Goal: Information Seeking & Learning: Learn about a topic

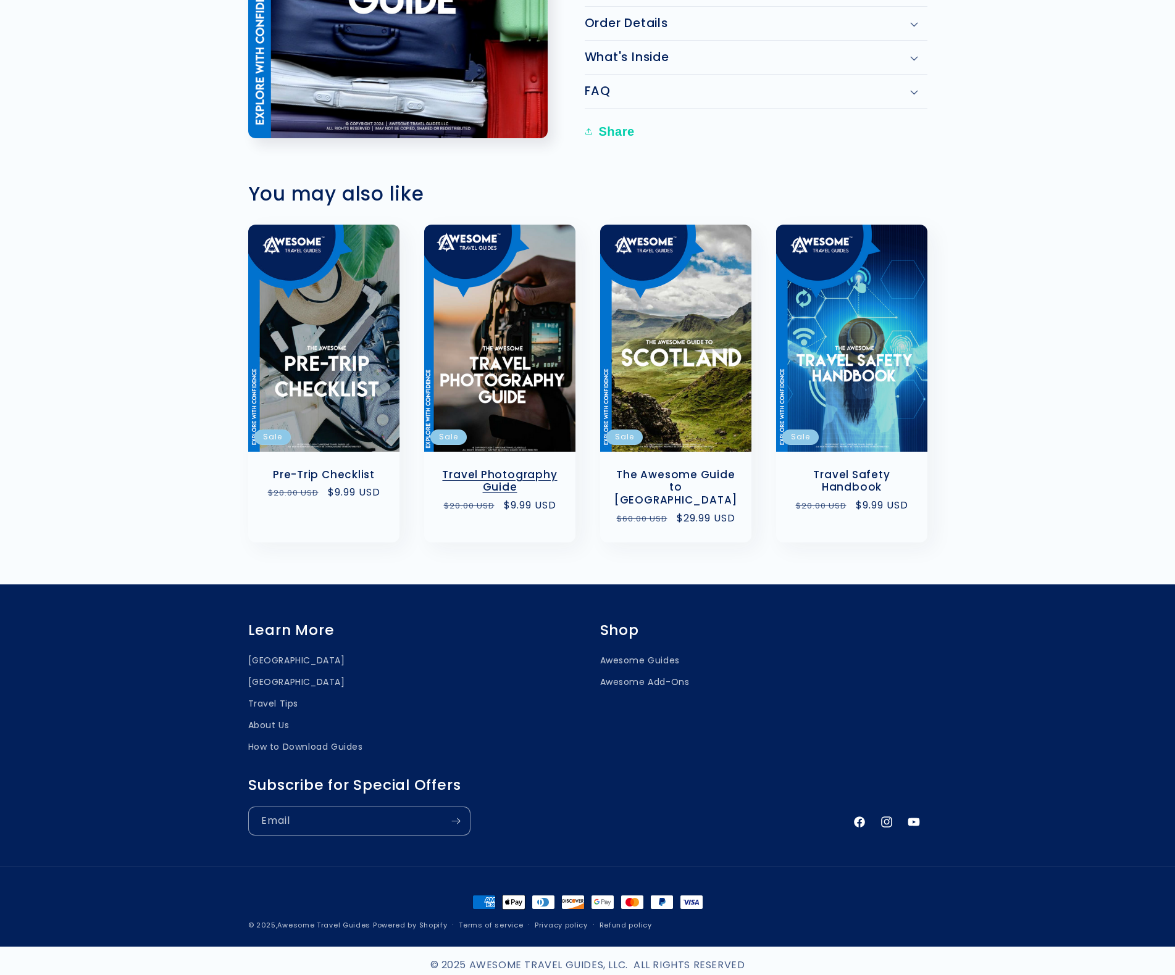
scroll to position [946, 0]
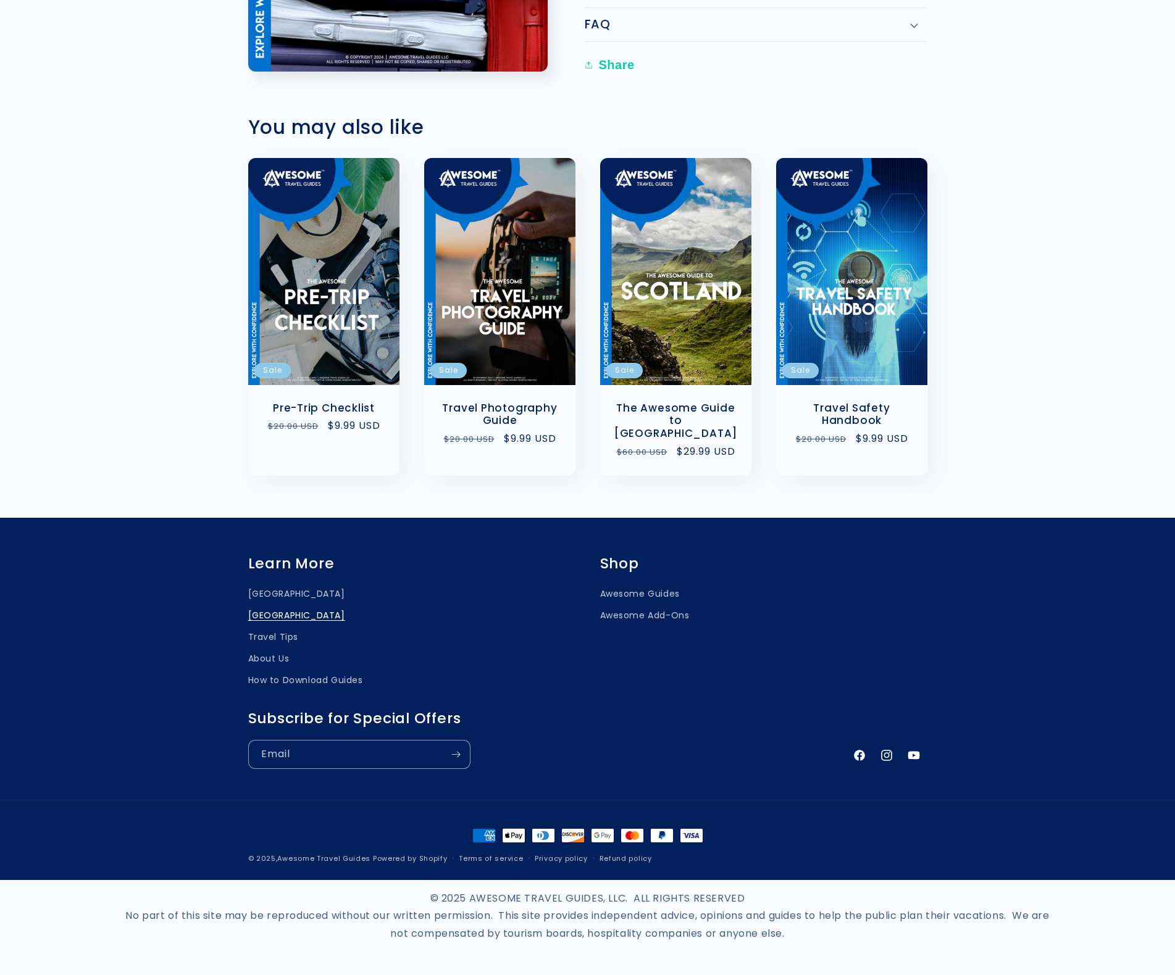
click at [272, 617] on link "[GEOGRAPHIC_DATA]" at bounding box center [296, 616] width 97 height 22
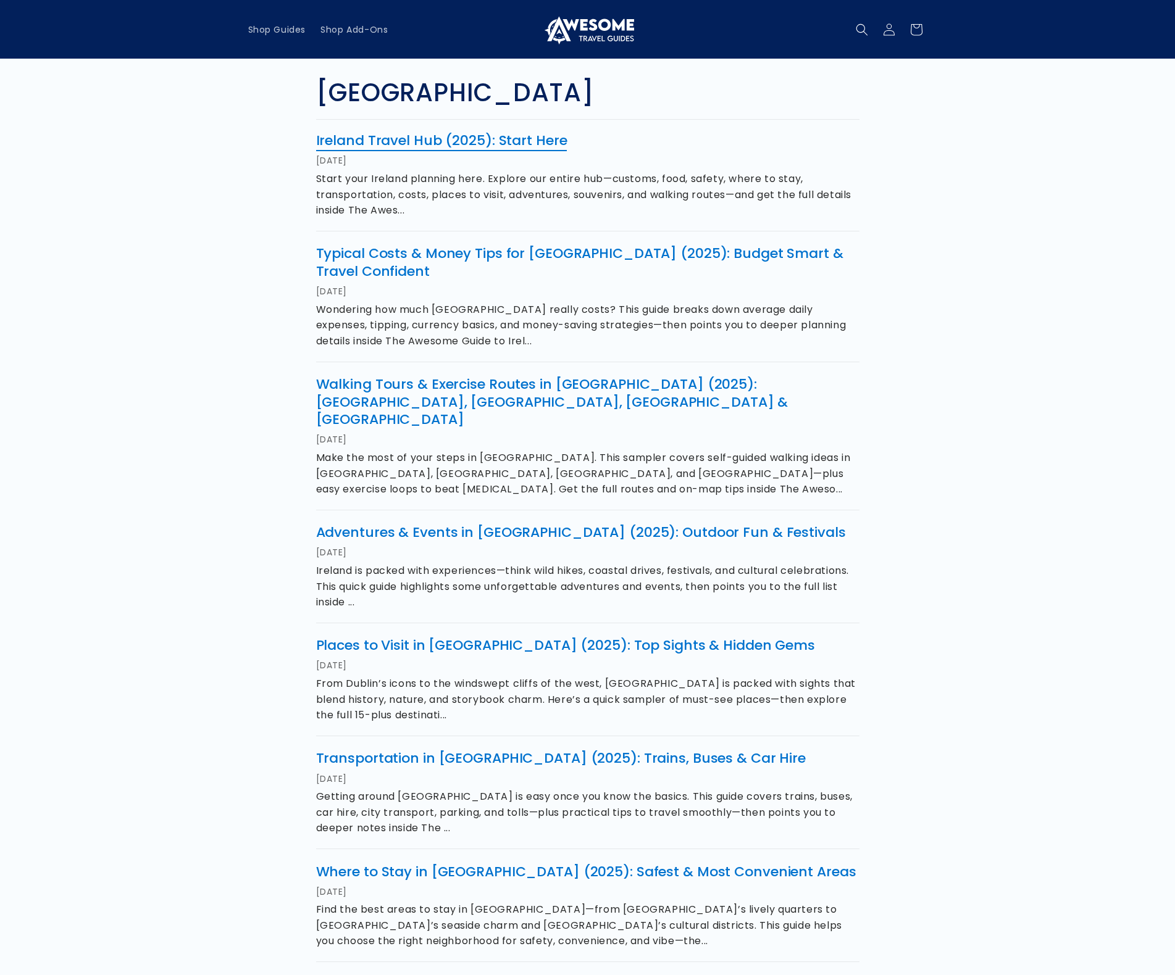
click at [517, 140] on link "Ireland Travel Hub (2025): Start Here" at bounding box center [441, 140] width 251 height 19
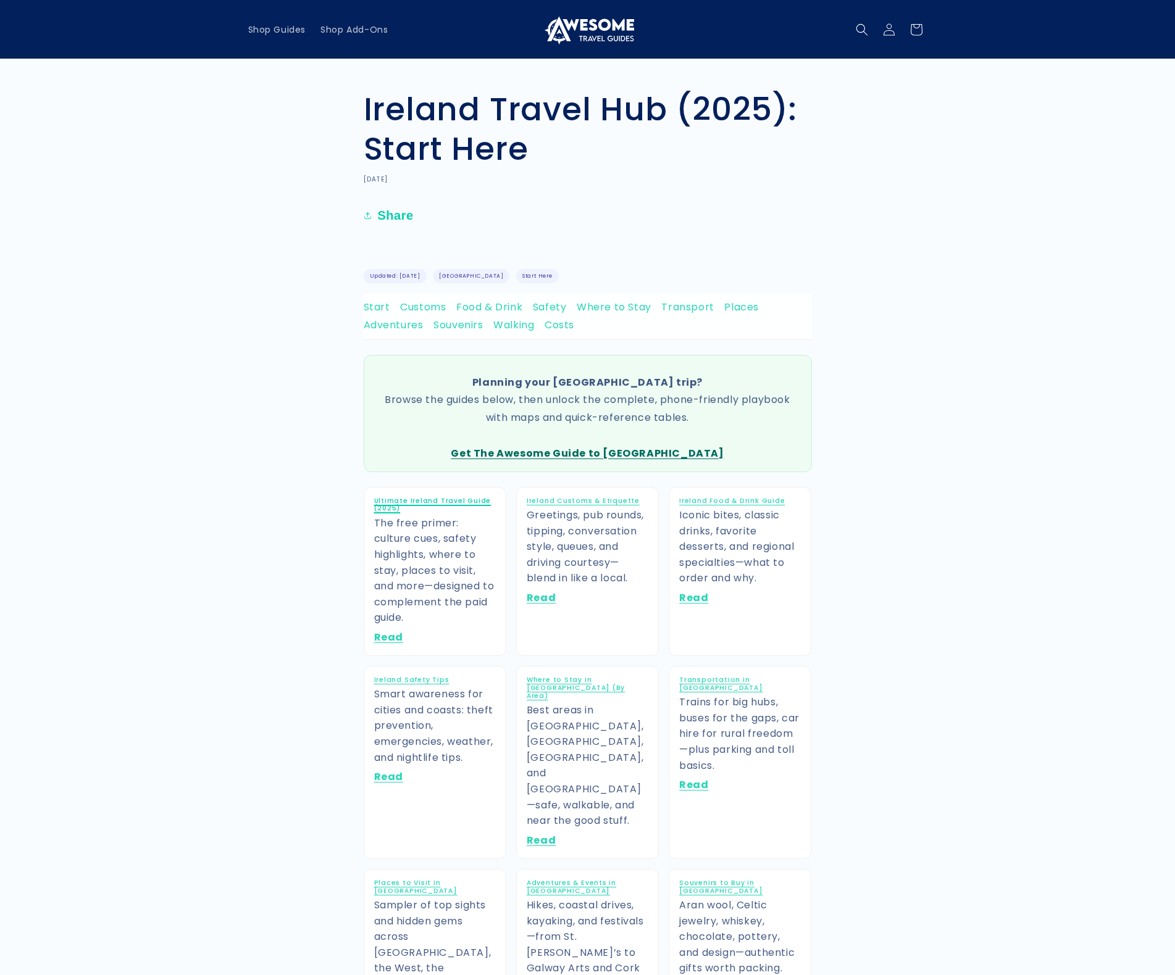
click at [444, 501] on link "Ultimate Ireland Travel Guide (2025)" at bounding box center [432, 504] width 117 height 17
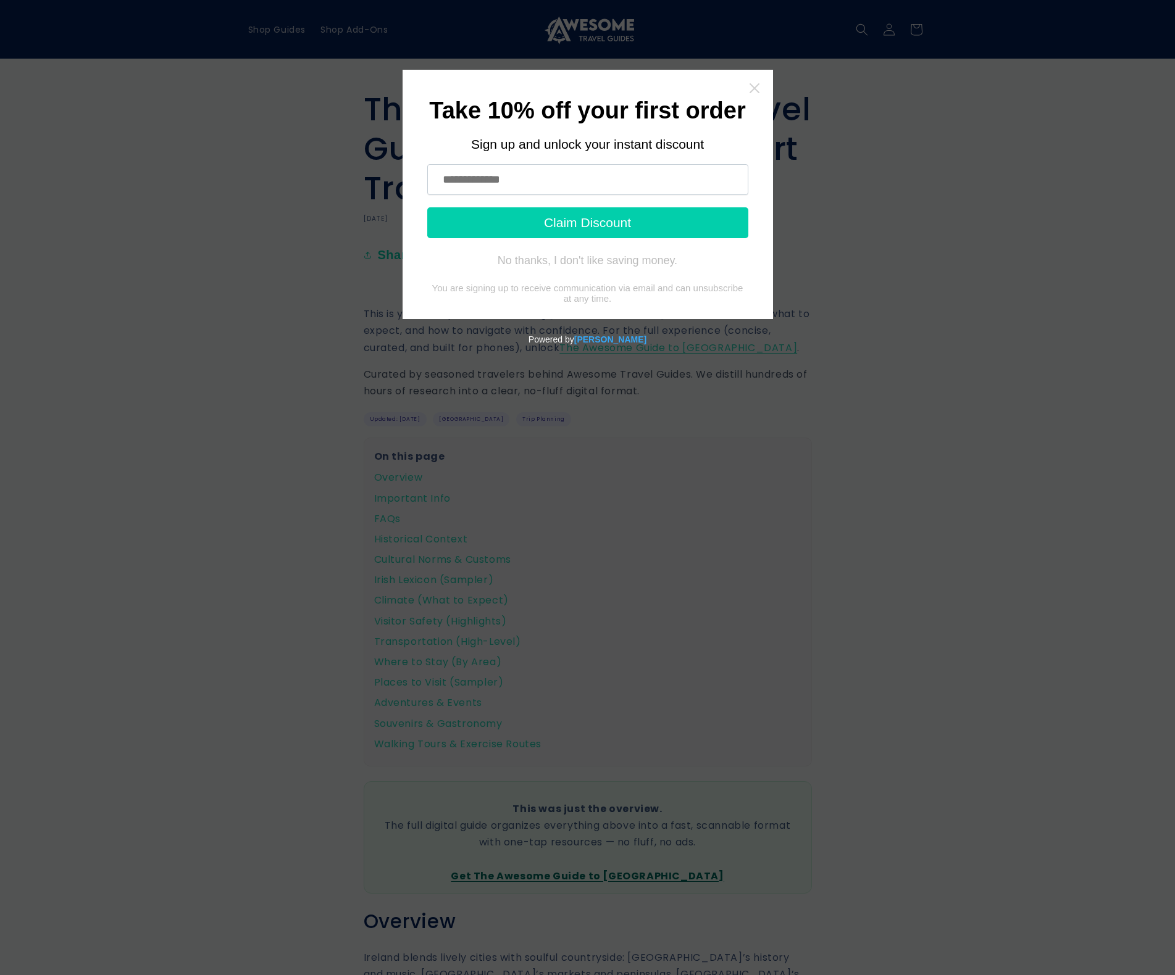
click at [752, 88] on icon "Close widget" at bounding box center [754, 88] width 12 height 12
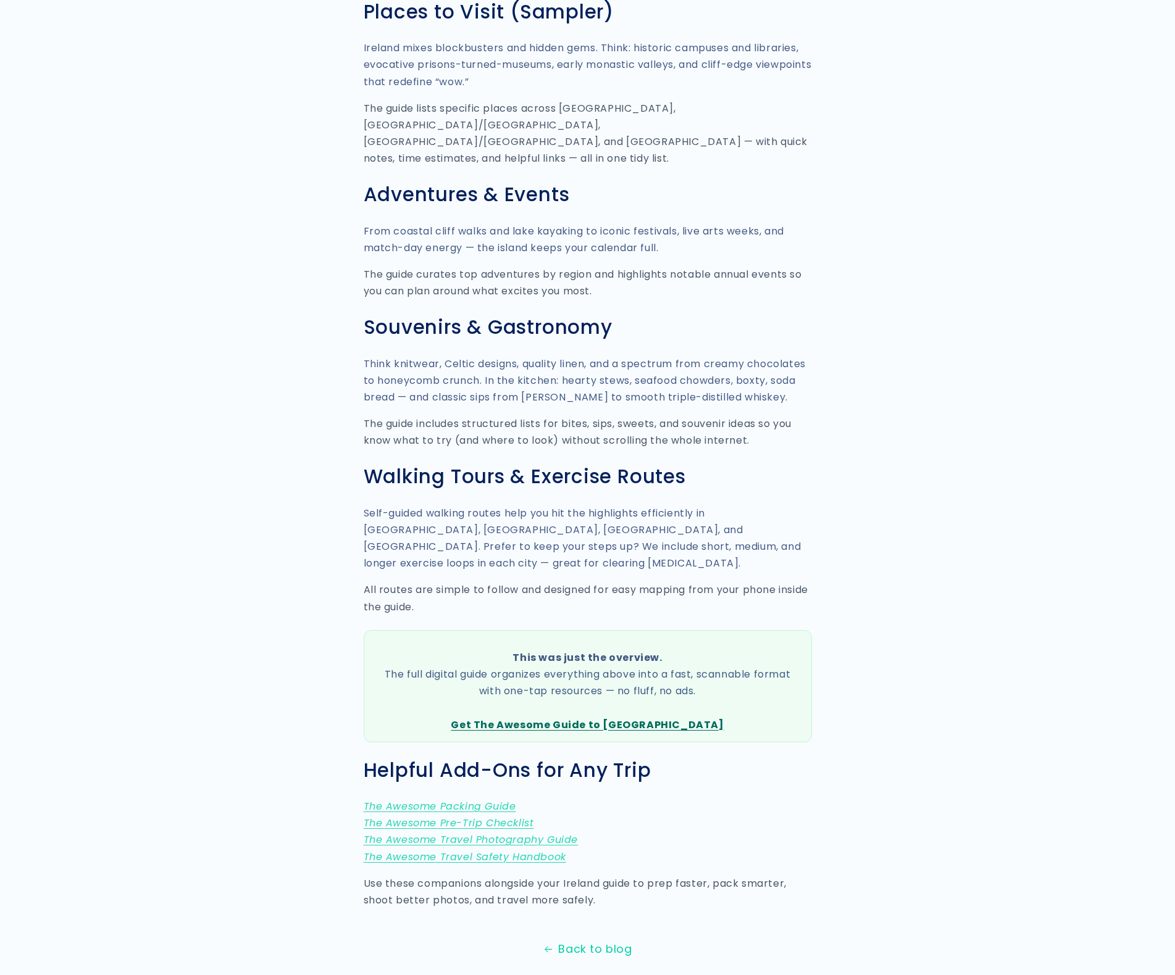
scroll to position [2912, 0]
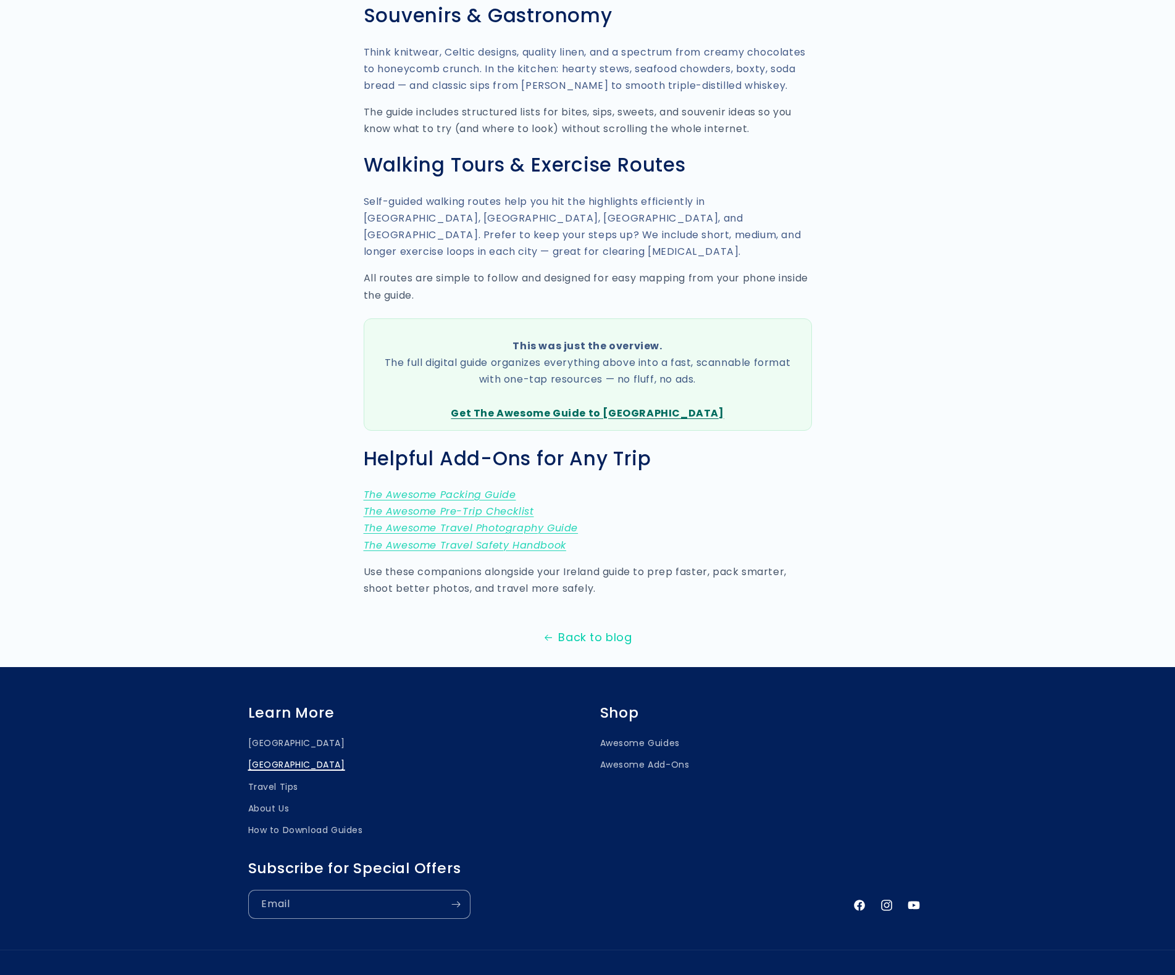
click at [260, 754] on link "[GEOGRAPHIC_DATA]" at bounding box center [296, 765] width 97 height 22
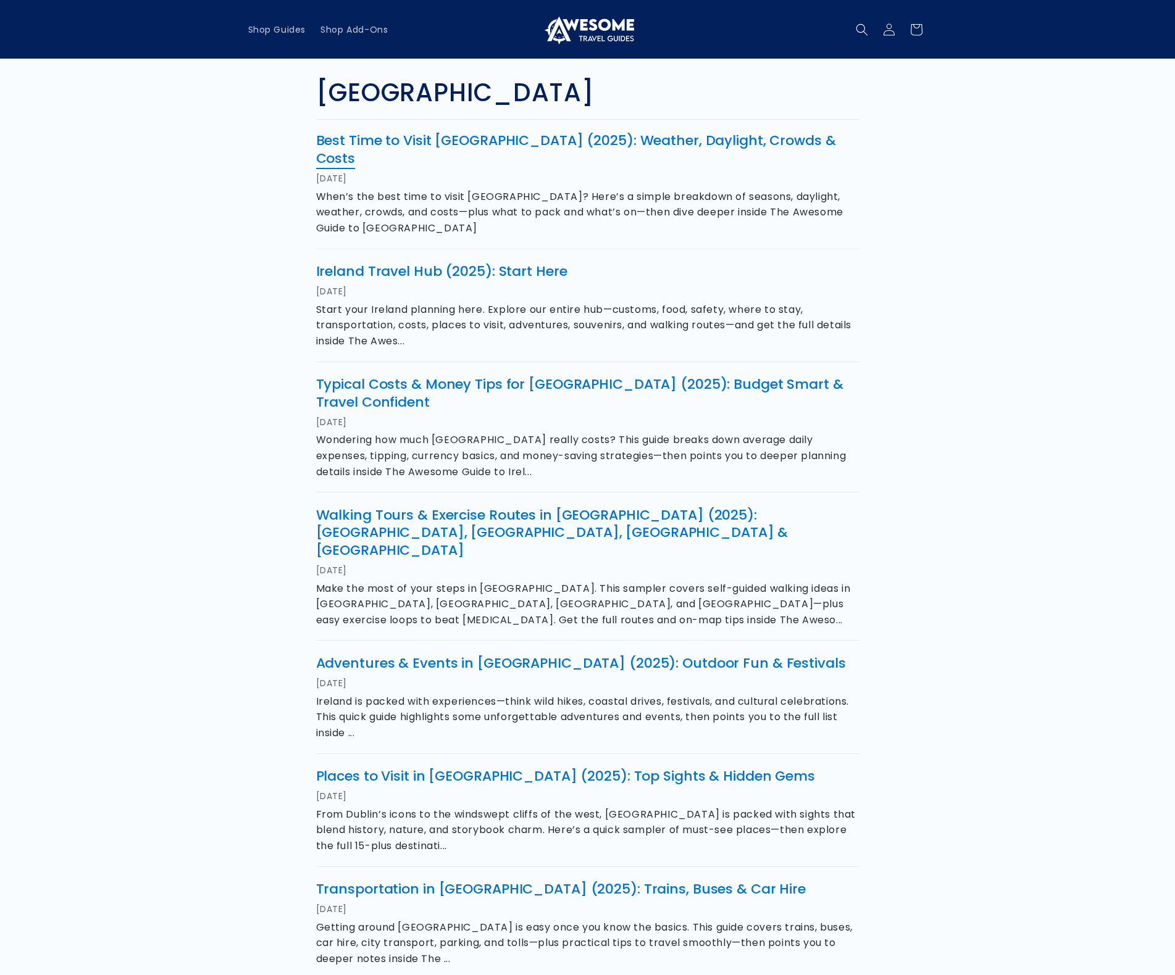
click at [572, 141] on link "Best Time to Visit [GEOGRAPHIC_DATA] (2025): Weather, Daylight, Crowds & Costs" at bounding box center [576, 149] width 520 height 37
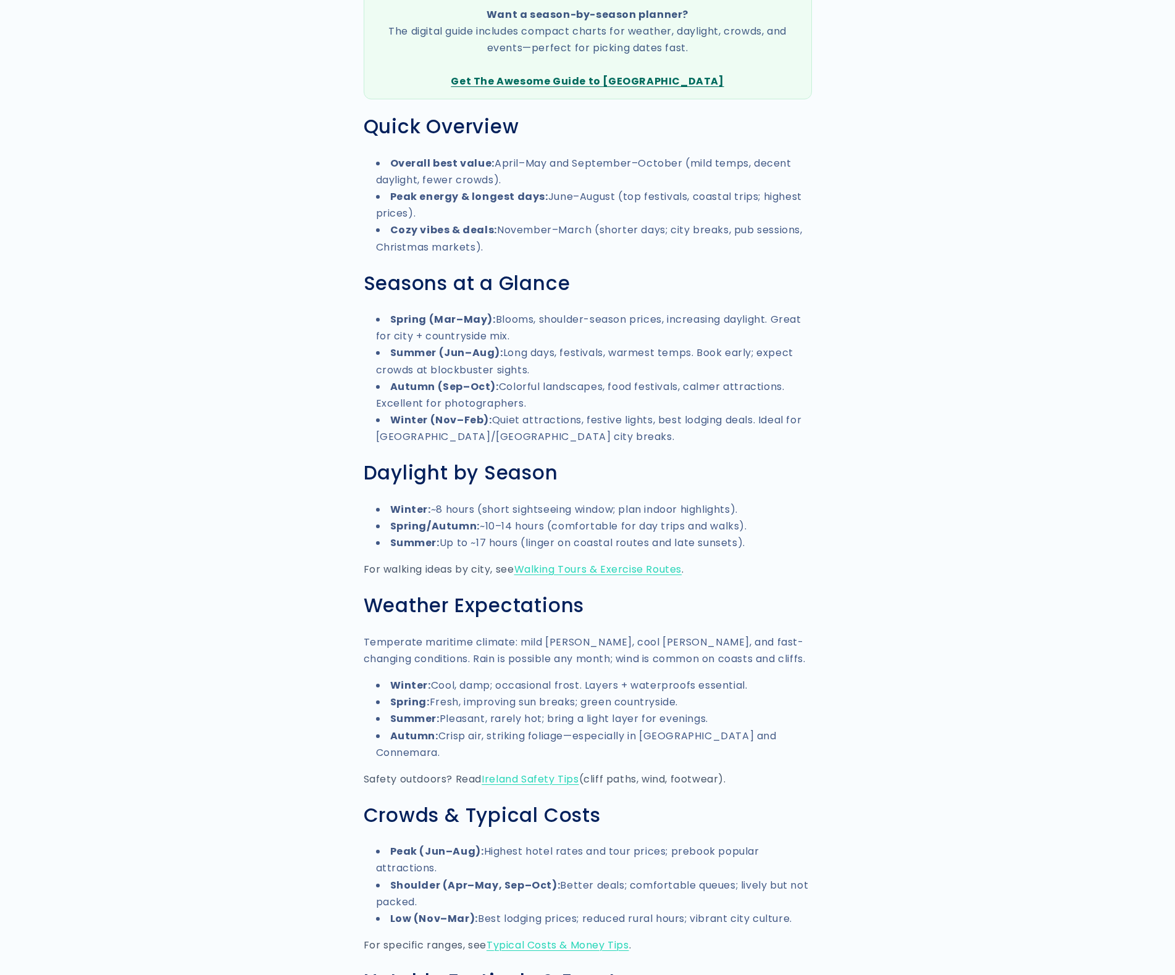
scroll to position [875, 0]
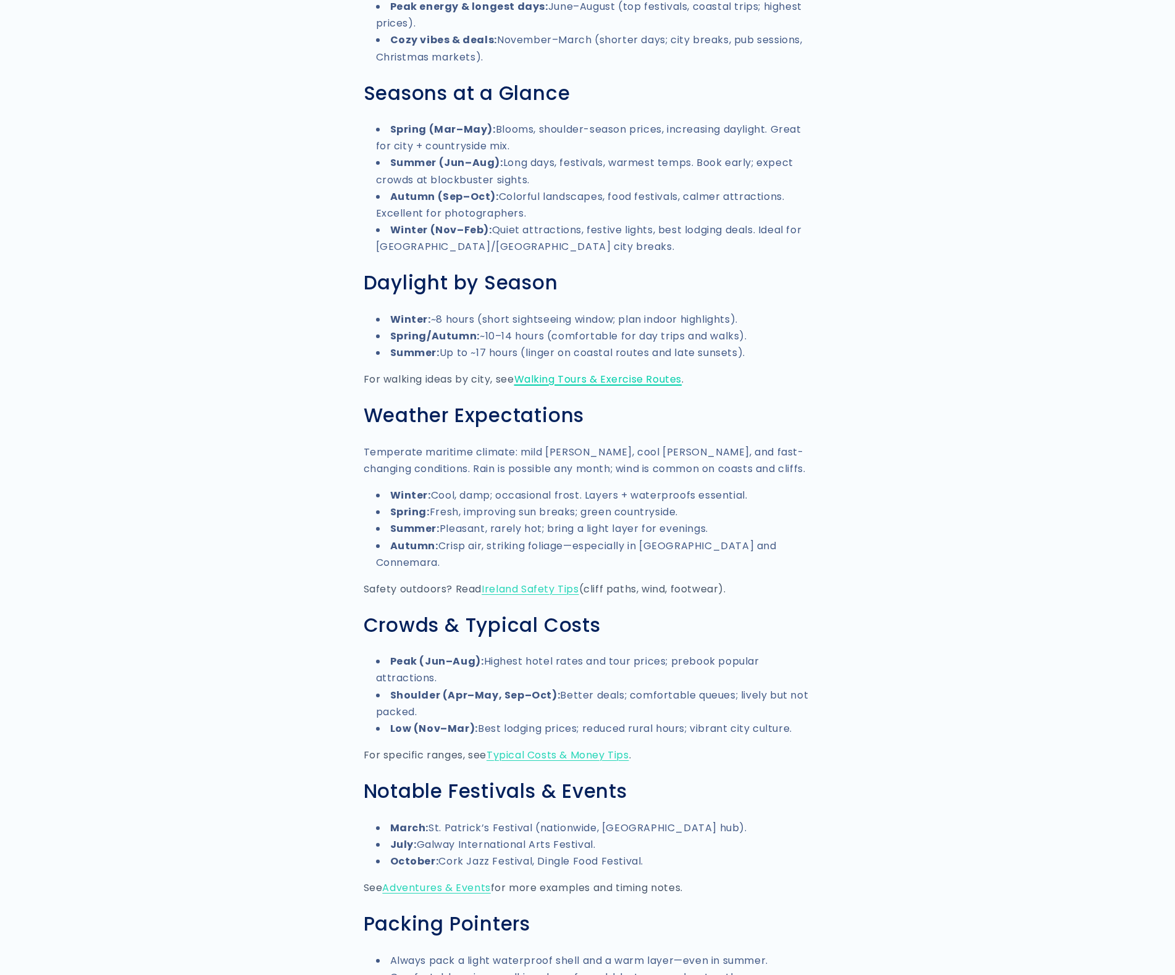
click at [652, 372] on link "Walking Tours & Exercise Routes" at bounding box center [598, 379] width 168 height 14
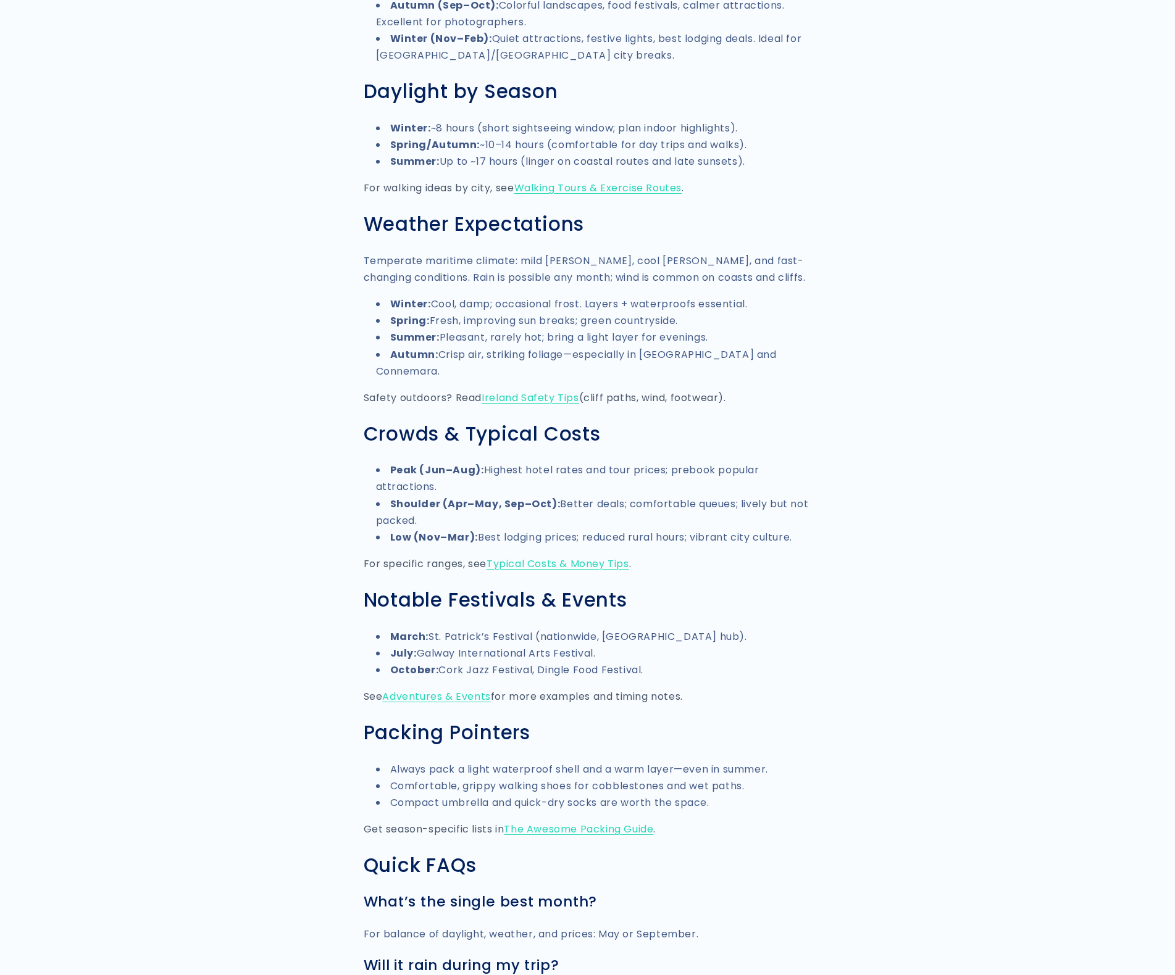
scroll to position [1283, 0]
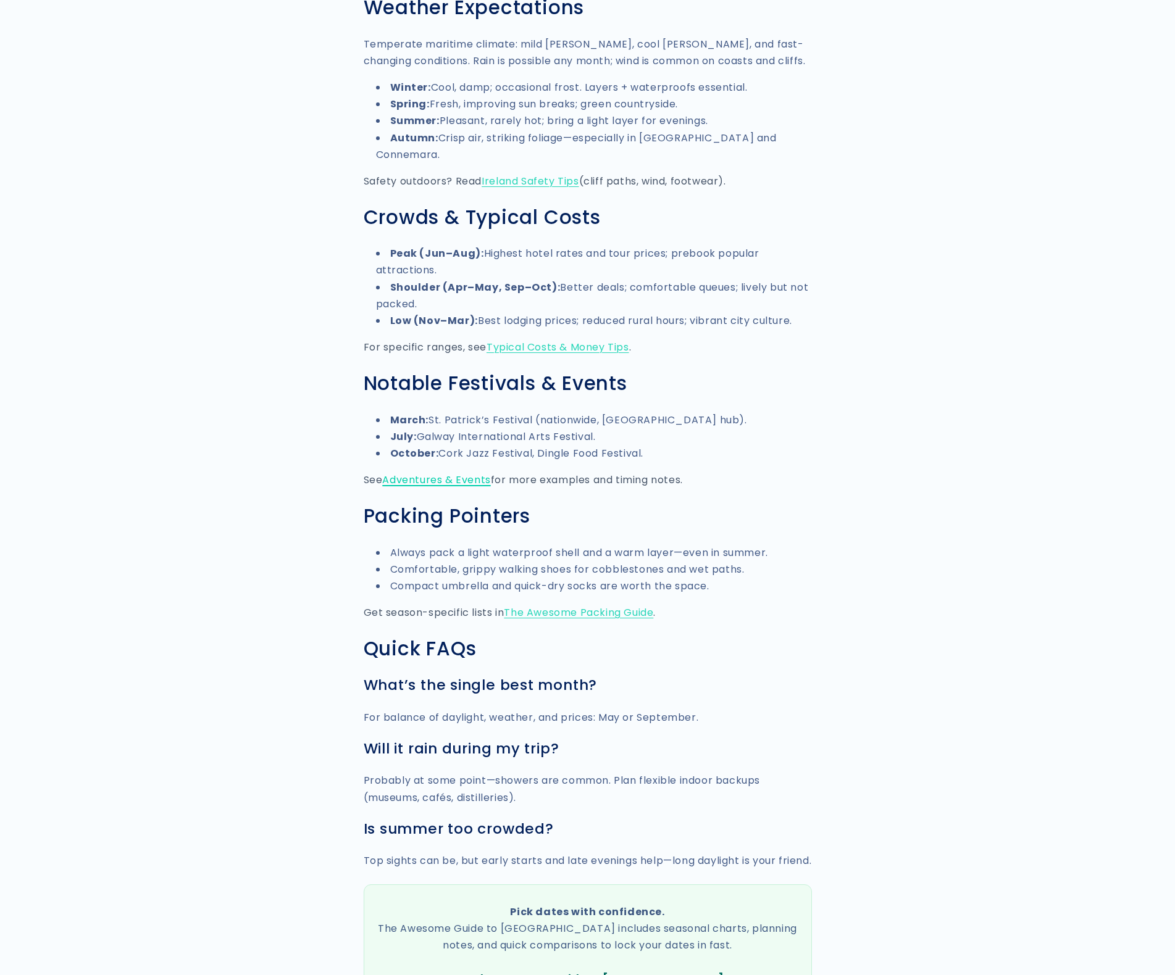
click at [470, 473] on link "Adventures & Events" at bounding box center [436, 480] width 108 height 14
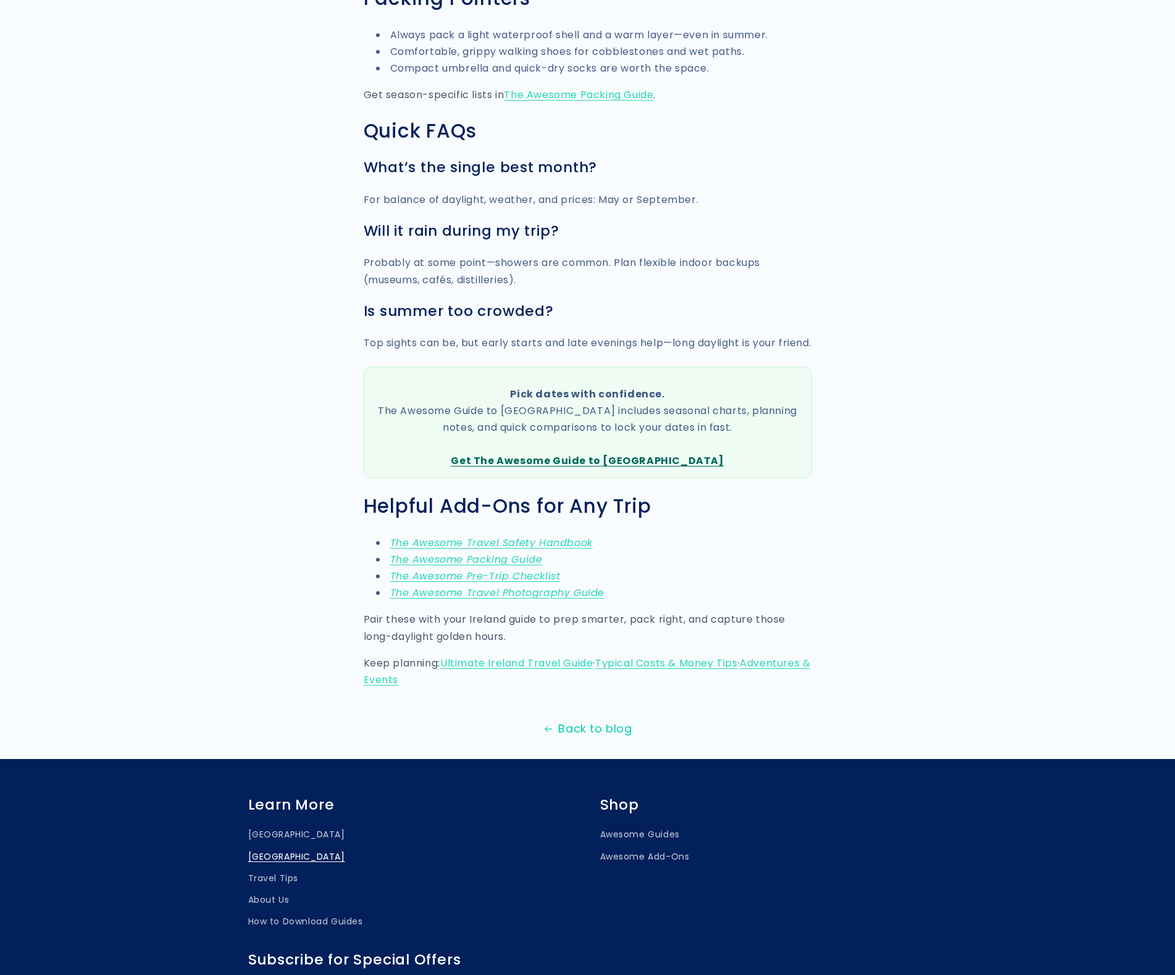
scroll to position [1875, 0]
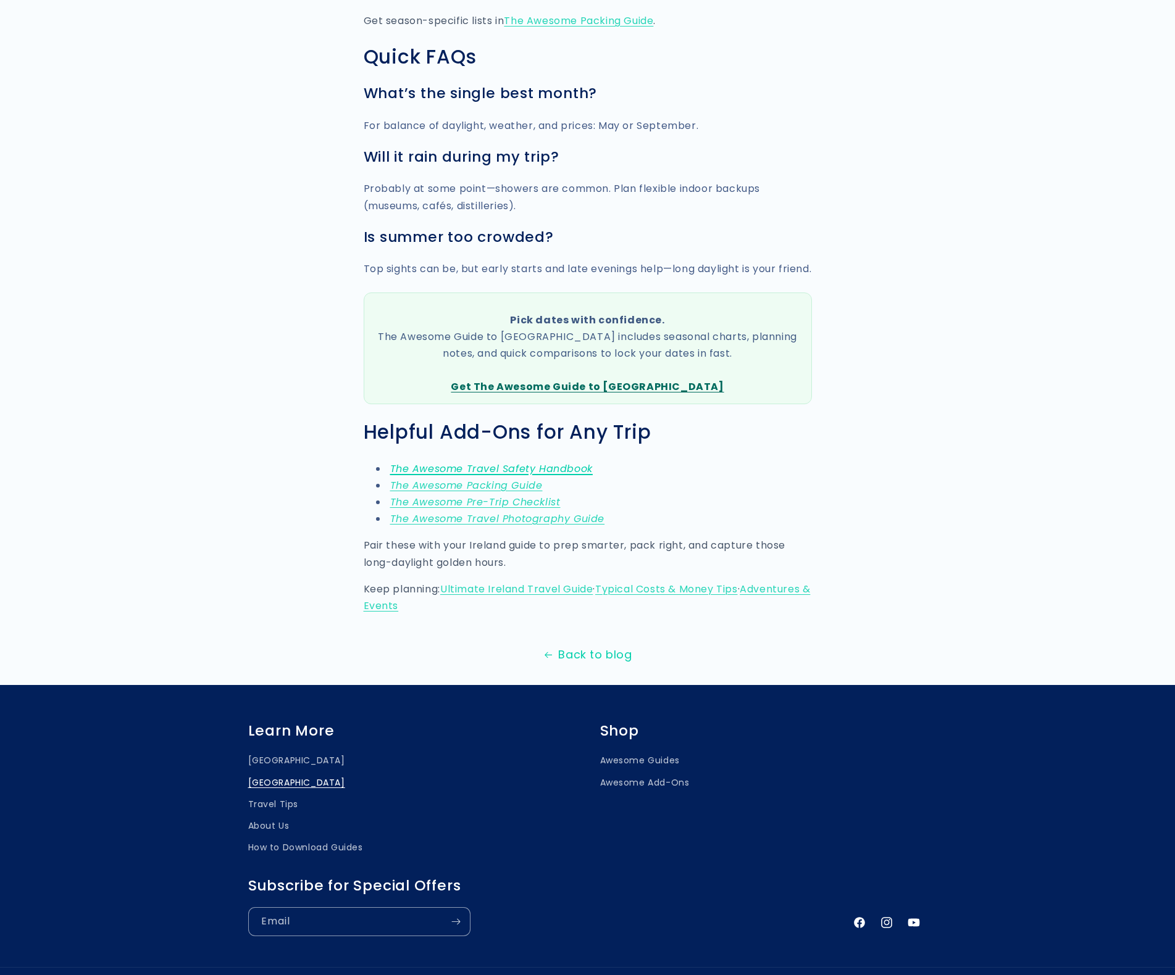
click at [556, 462] on em "The Awesome Travel Safety Handbook" at bounding box center [491, 469] width 202 height 14
